Goal: Navigation & Orientation: Find specific page/section

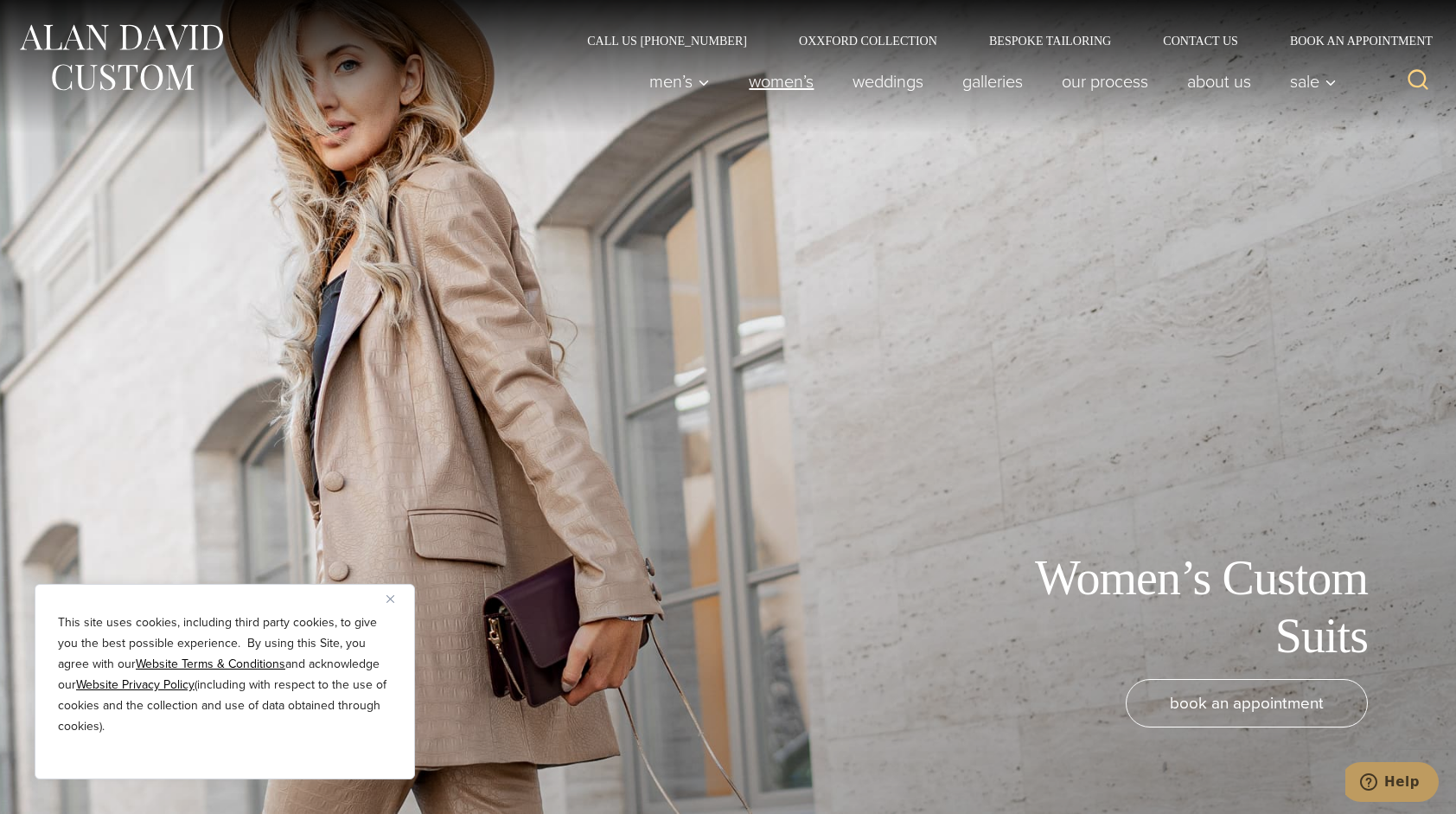
click at [761, 82] on link "Women’s" at bounding box center [781, 81] width 104 height 34
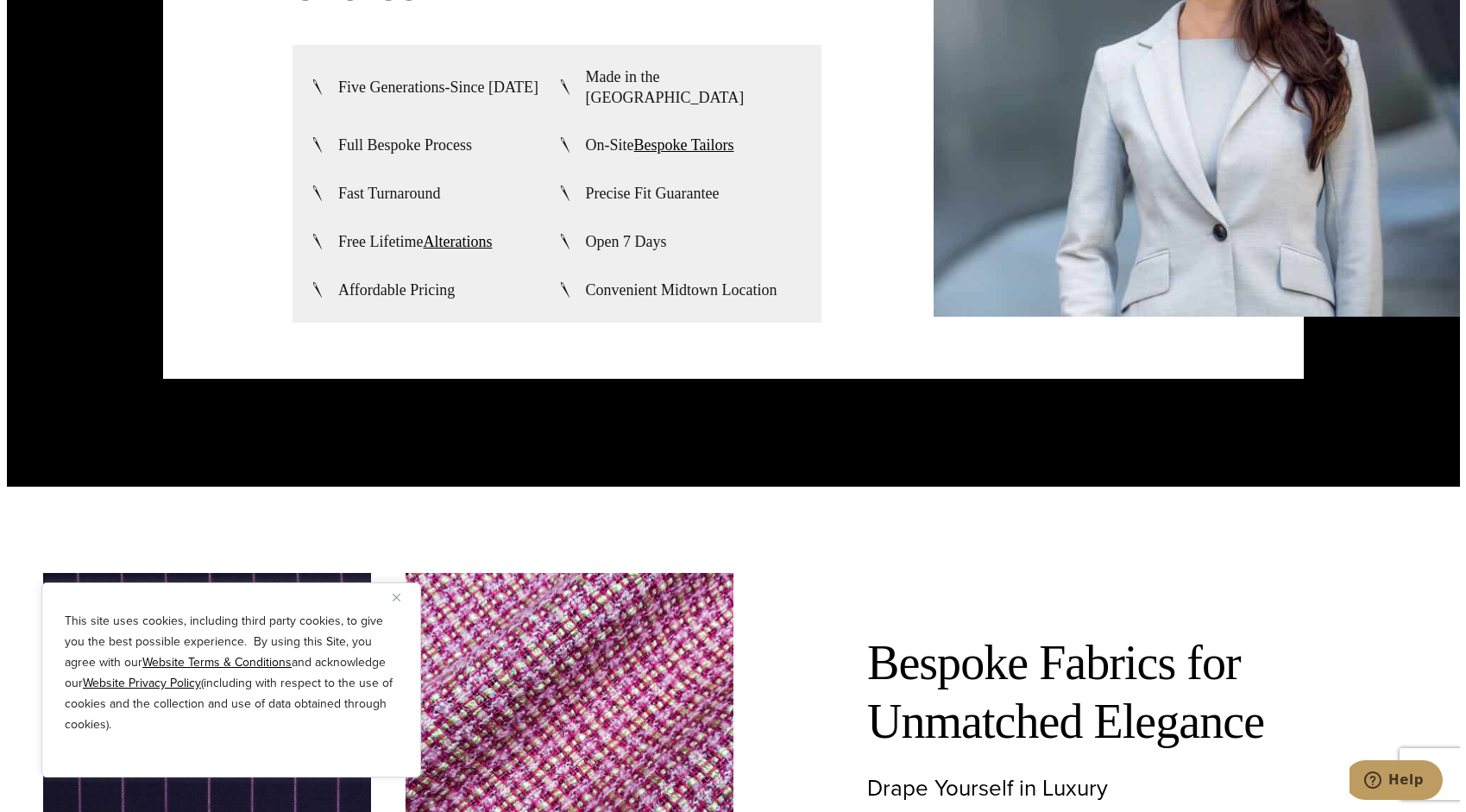
scroll to position [4832, 0]
